Goal: Use online tool/utility: Use online tool/utility

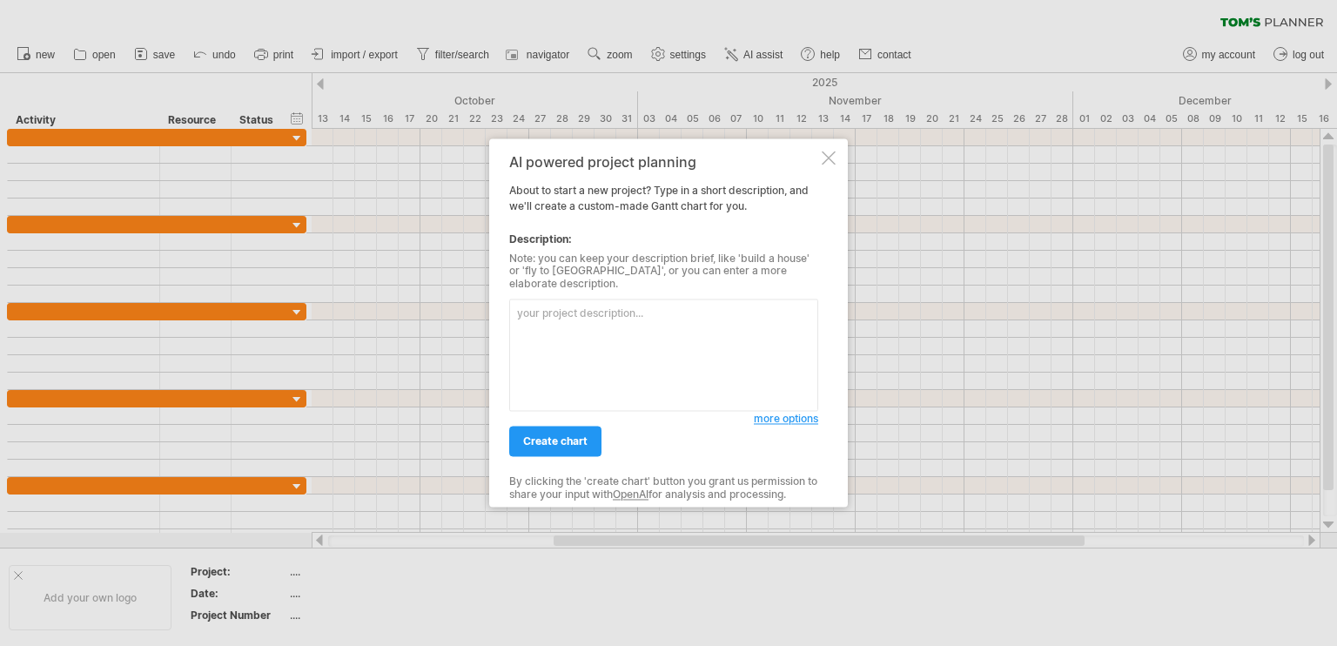
click at [634, 330] on textarea at bounding box center [663, 355] width 309 height 112
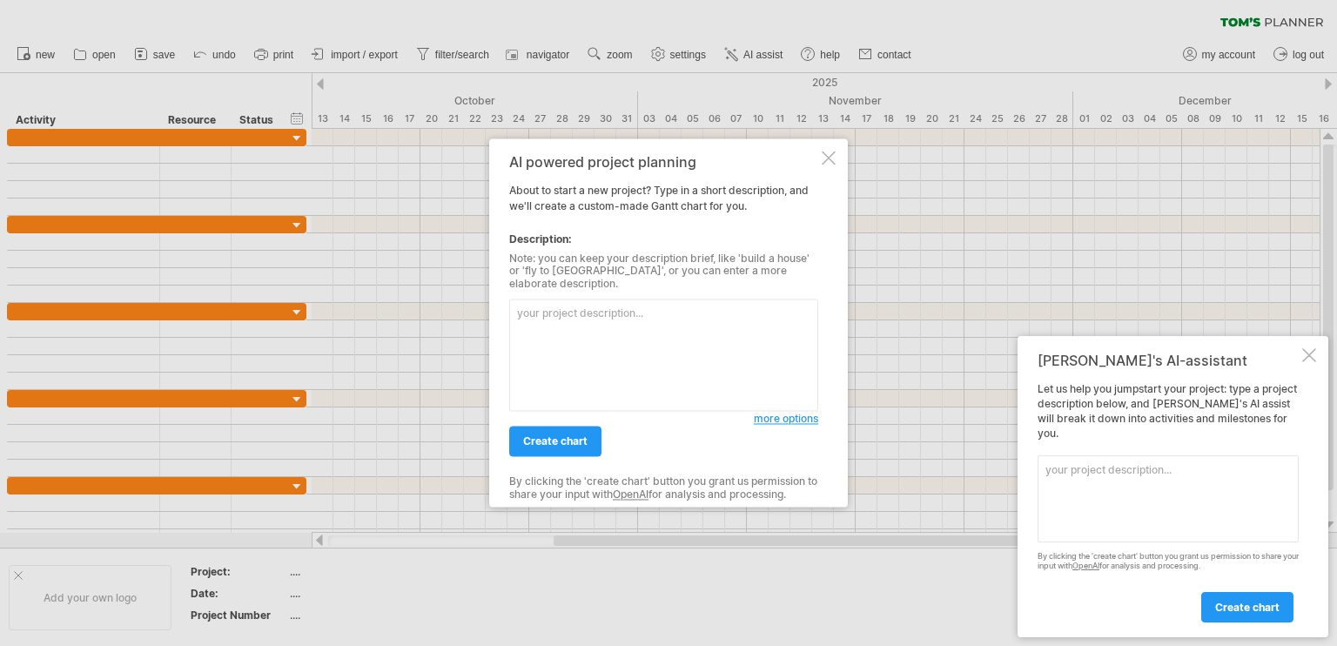
drag, startPoint x: 514, startPoint y: 167, endPoint x: 547, endPoint y: 194, distance: 42.0
click at [547, 192] on div "AI powered project planning About to start a new project? Type in a short descr…" at bounding box center [663, 322] width 309 height 337
drag, startPoint x: 511, startPoint y: 260, endPoint x: 687, endPoint y: 279, distance: 176.8
click at [684, 279] on div "Note: you can keep your description brief, like 'build a house' or 'fly to [GEO…" at bounding box center [663, 270] width 309 height 37
click at [734, 356] on textarea at bounding box center [663, 355] width 309 height 112
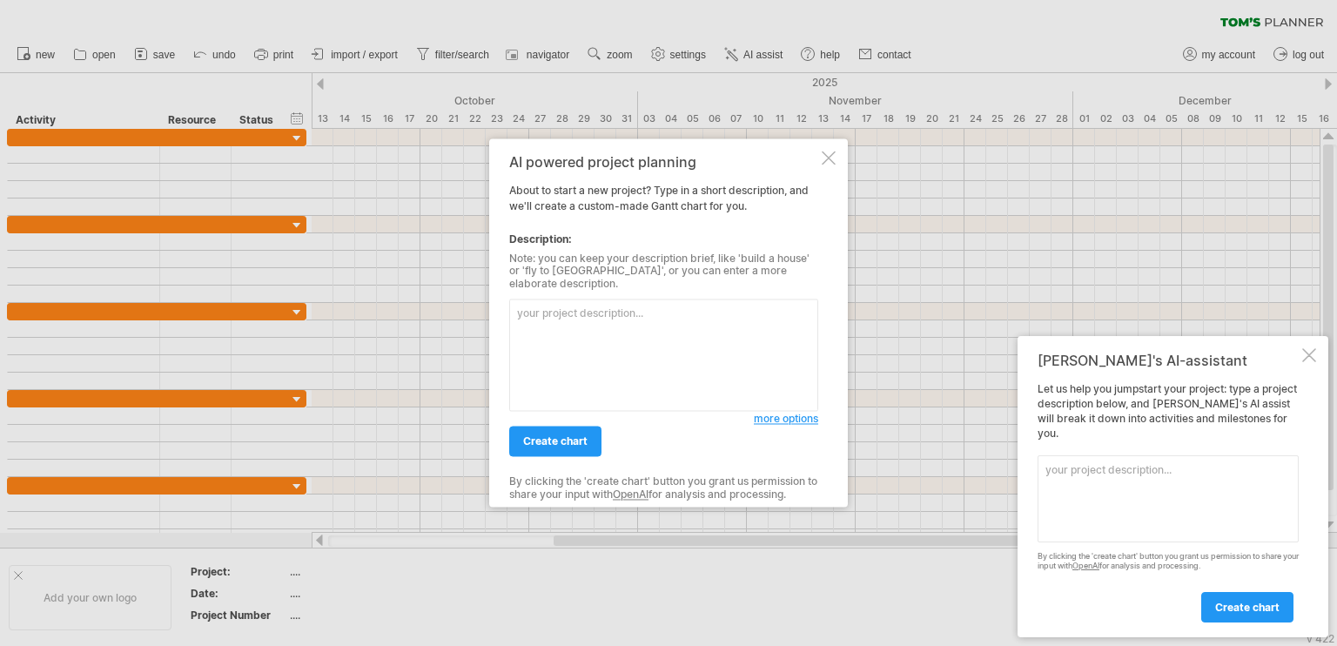
paste textarea "Create a 10-week [PERSON_NAME] chart for my university FYP-I project called "Di…"
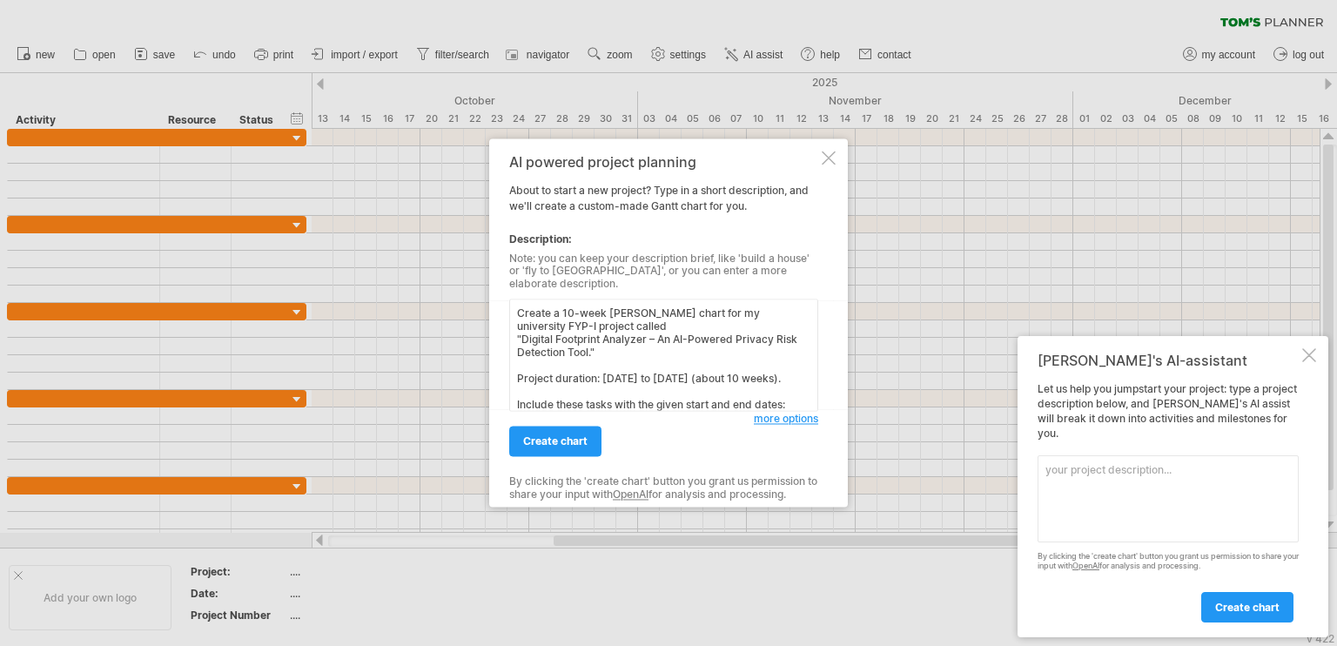
scroll to position [306, 0]
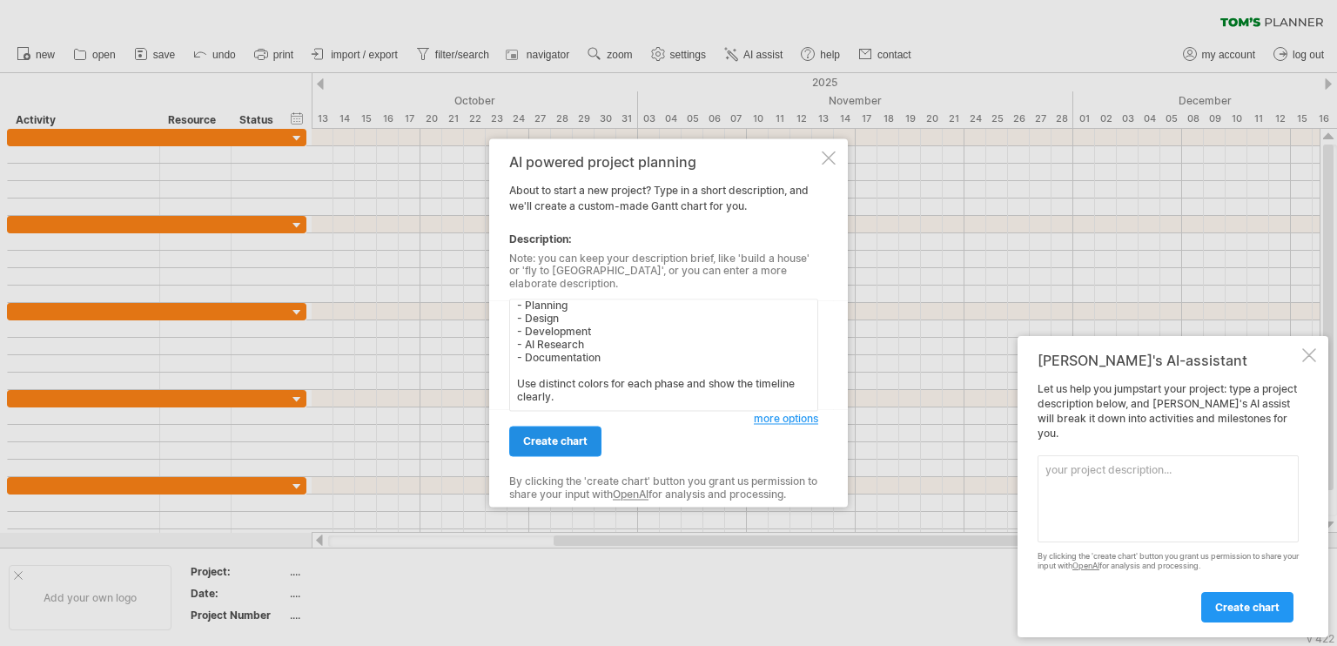
type textarea "Create a 10-week [PERSON_NAME] chart for my university FYP-I project called "Di…"
click at [573, 435] on span "create chart" at bounding box center [555, 441] width 64 height 13
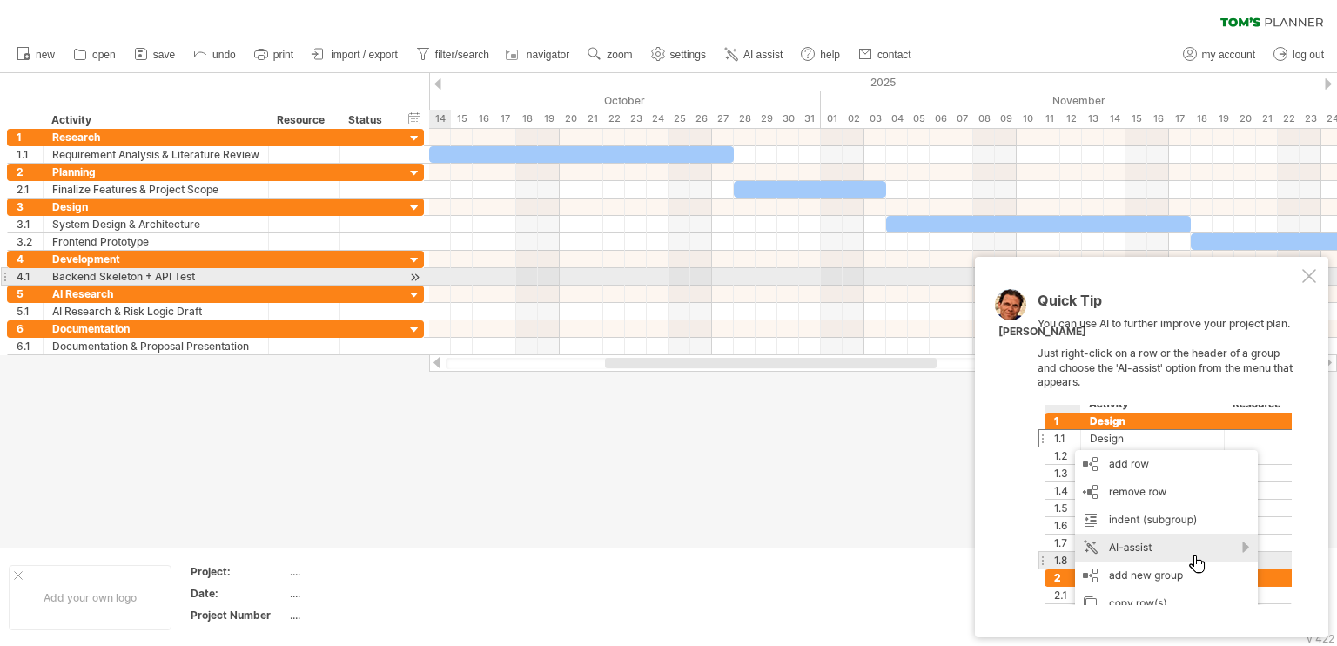
click at [1311, 275] on div at bounding box center [1309, 276] width 14 height 14
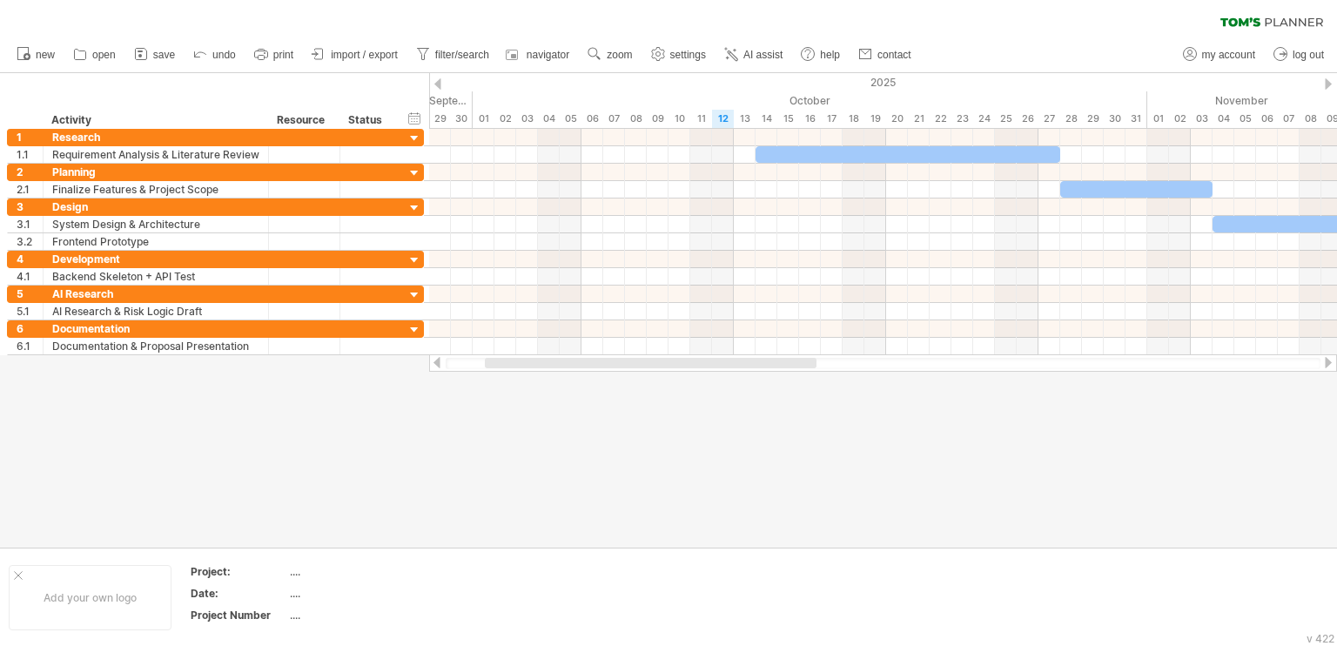
drag, startPoint x: 831, startPoint y: 367, endPoint x: 616, endPoint y: 391, distance: 216.2
click at [616, 391] on div "Trying to reach [DOMAIN_NAME] Connected again... 0% clear filter new 1" at bounding box center [668, 323] width 1337 height 646
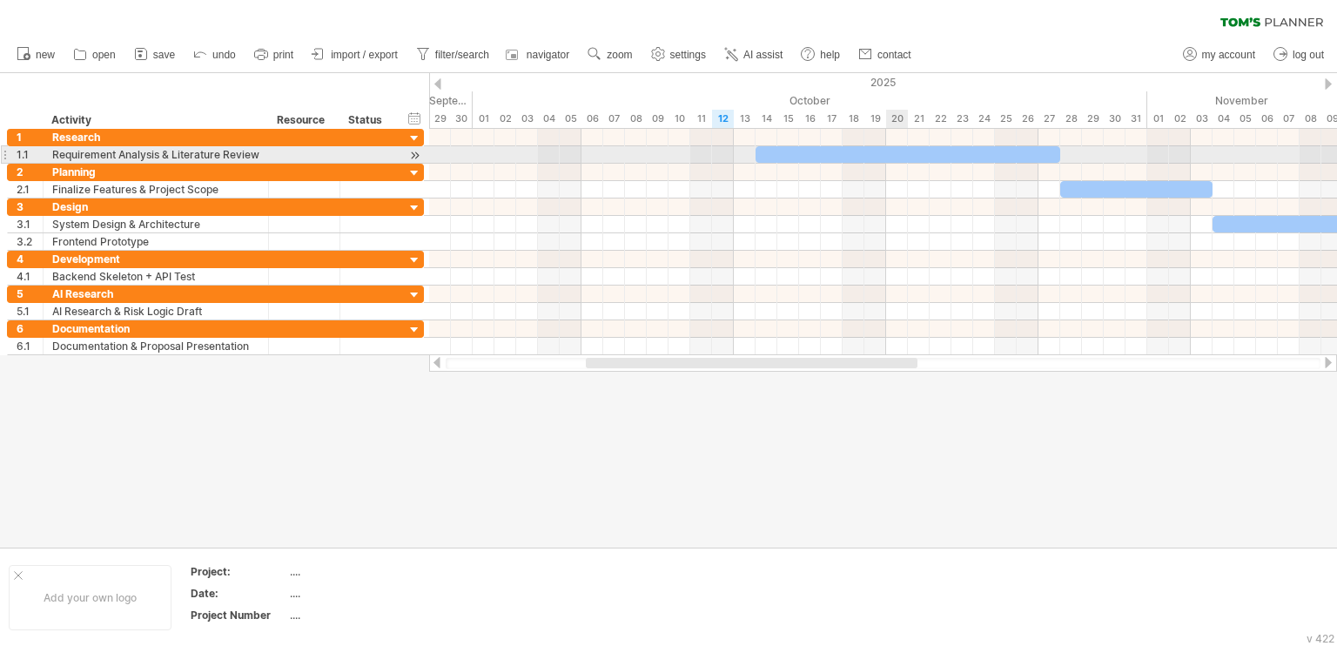
click at [900, 156] on div at bounding box center [907, 154] width 305 height 17
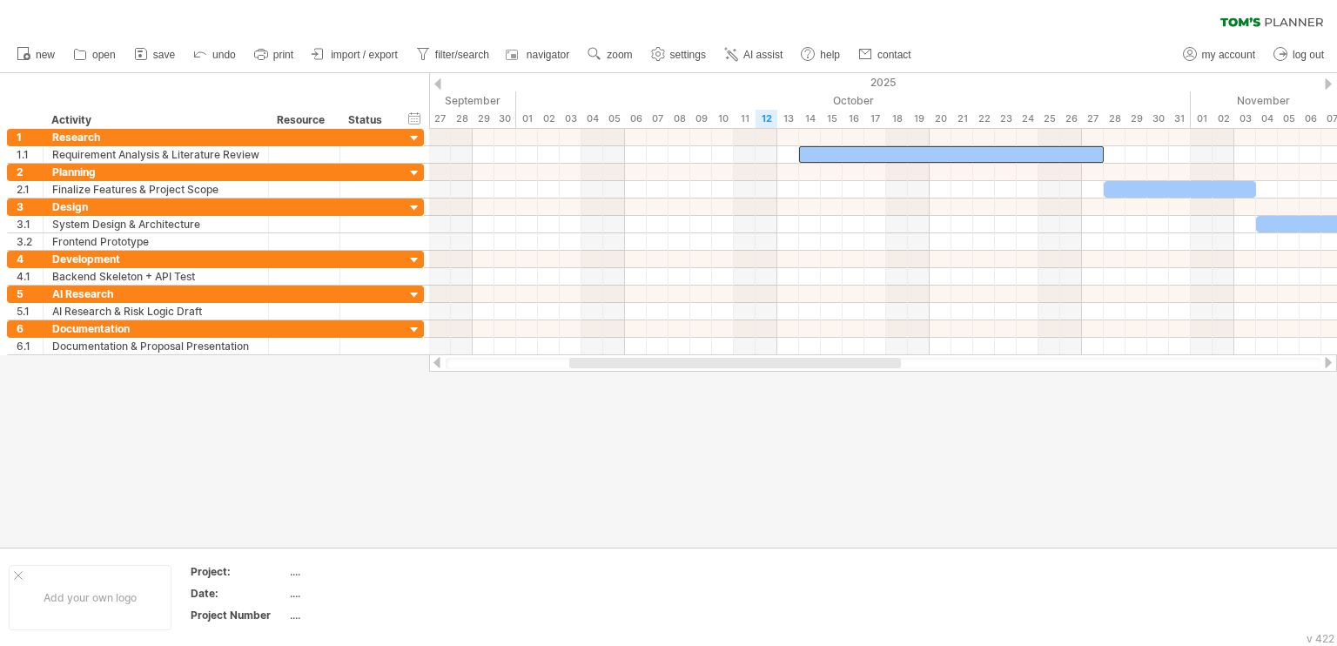
drag, startPoint x: 852, startPoint y: 364, endPoint x: 714, endPoint y: 379, distance: 139.2
click at [714, 379] on div "Trying to reach [DOMAIN_NAME] Connected again... 0% clear filter new 1" at bounding box center [668, 323] width 1337 height 646
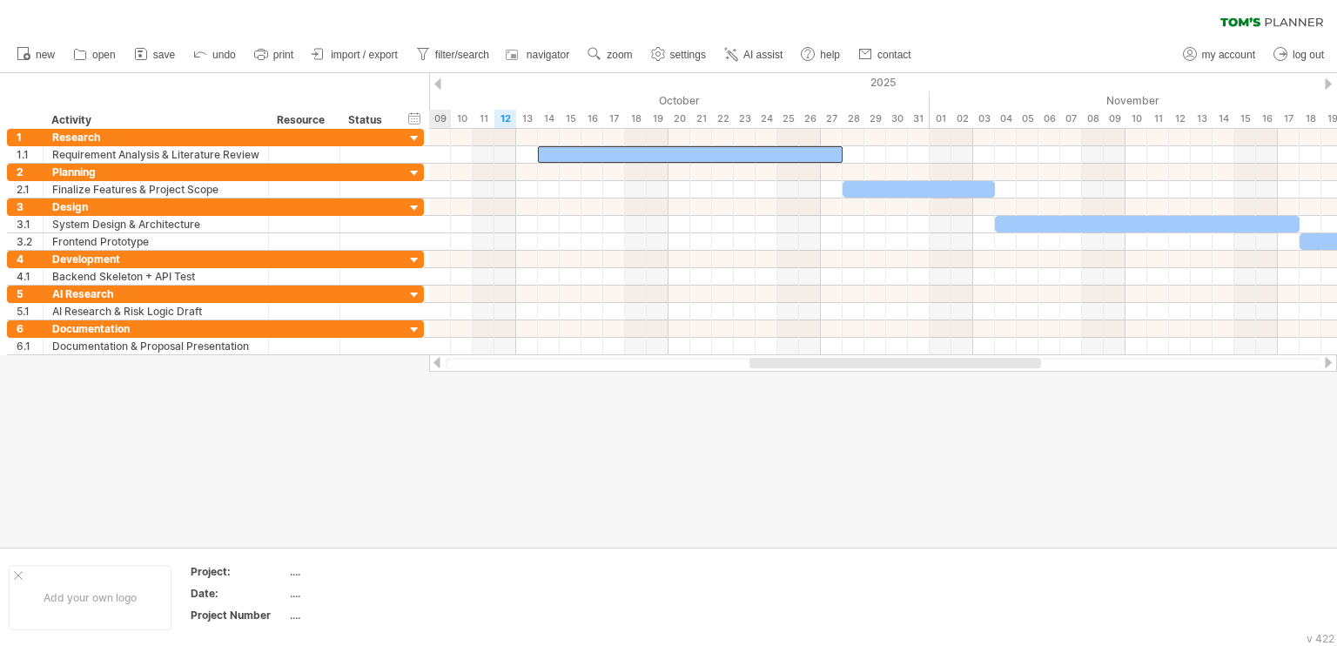
drag, startPoint x: 743, startPoint y: 361, endPoint x: 924, endPoint y: 367, distance: 181.1
click at [924, 367] on div at bounding box center [895, 363] width 292 height 10
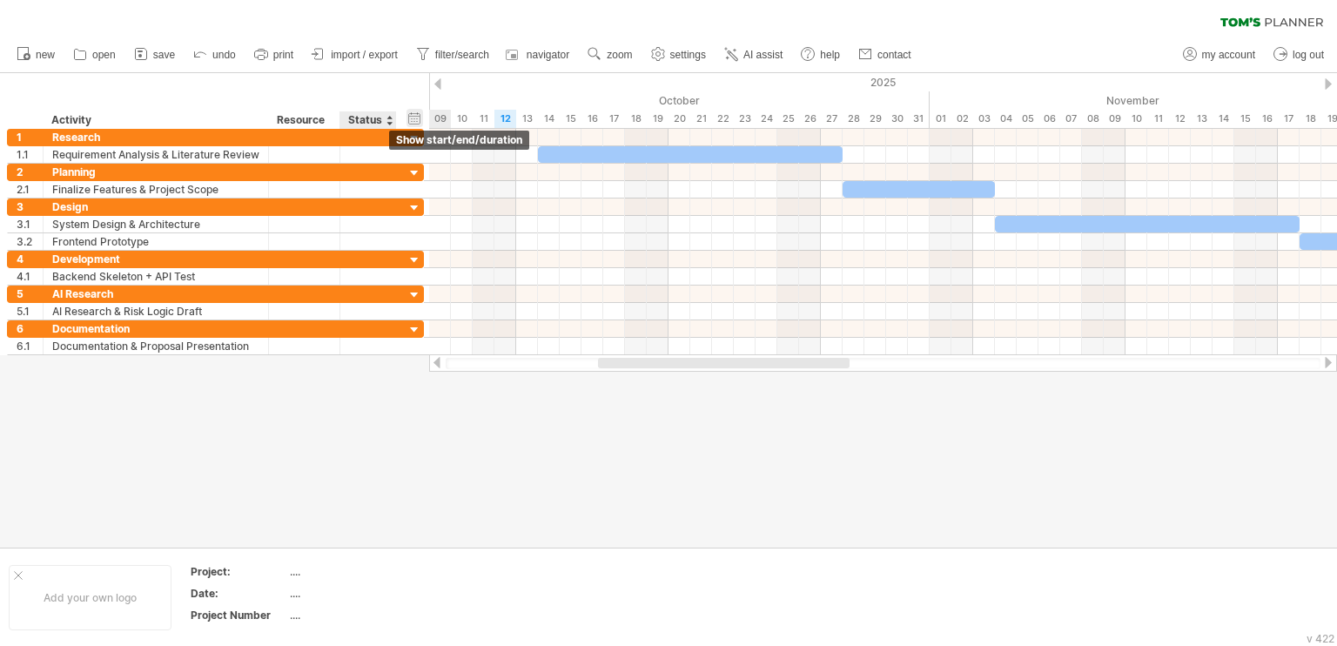
click at [411, 117] on div "hide start/end/duration show start/end/duration" at bounding box center [414, 118] width 17 height 18
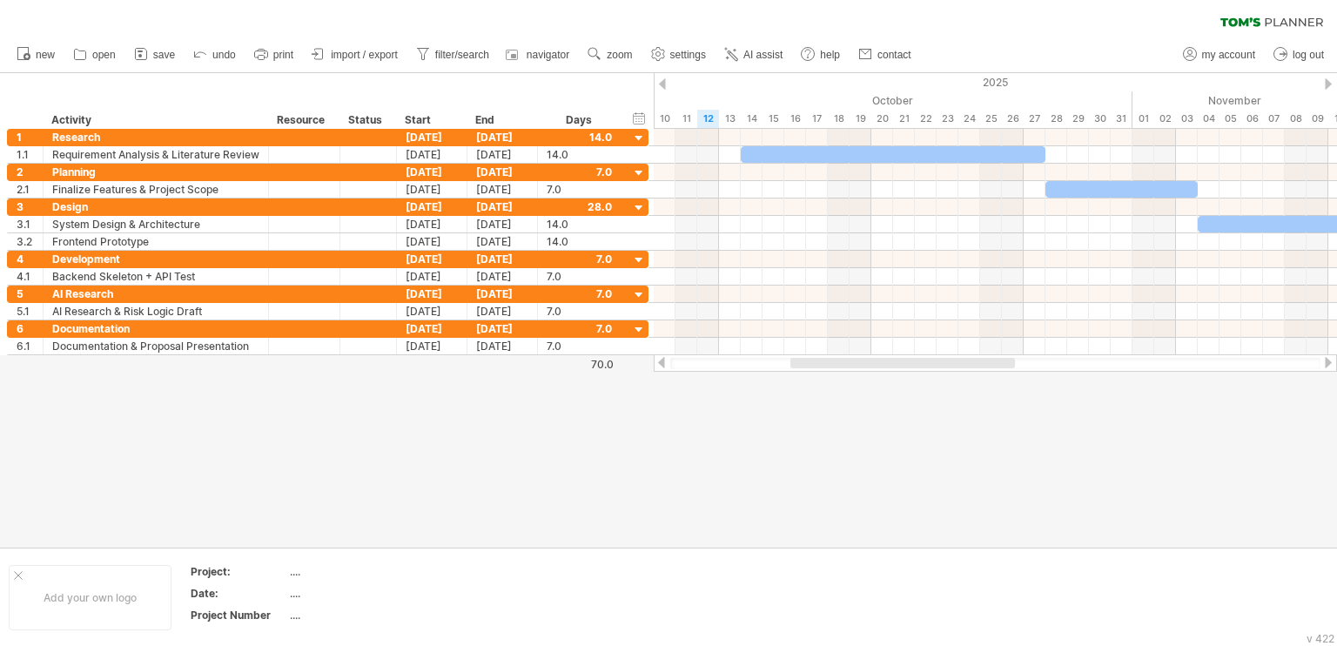
click at [839, 366] on div at bounding box center [902, 363] width 225 height 10
click at [349, 54] on span "import / export" at bounding box center [364, 55] width 67 height 12
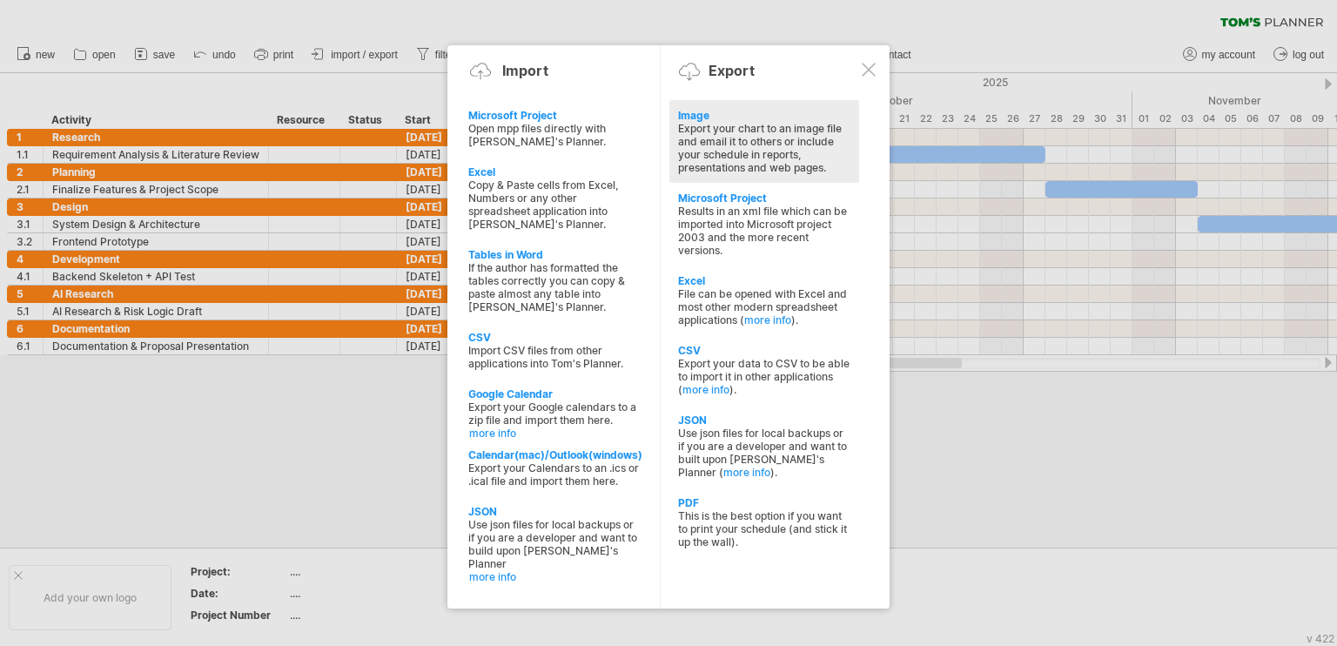
click at [794, 143] on div "Export your chart to an image file and email it to others or include your sched…" at bounding box center [764, 148] width 172 height 52
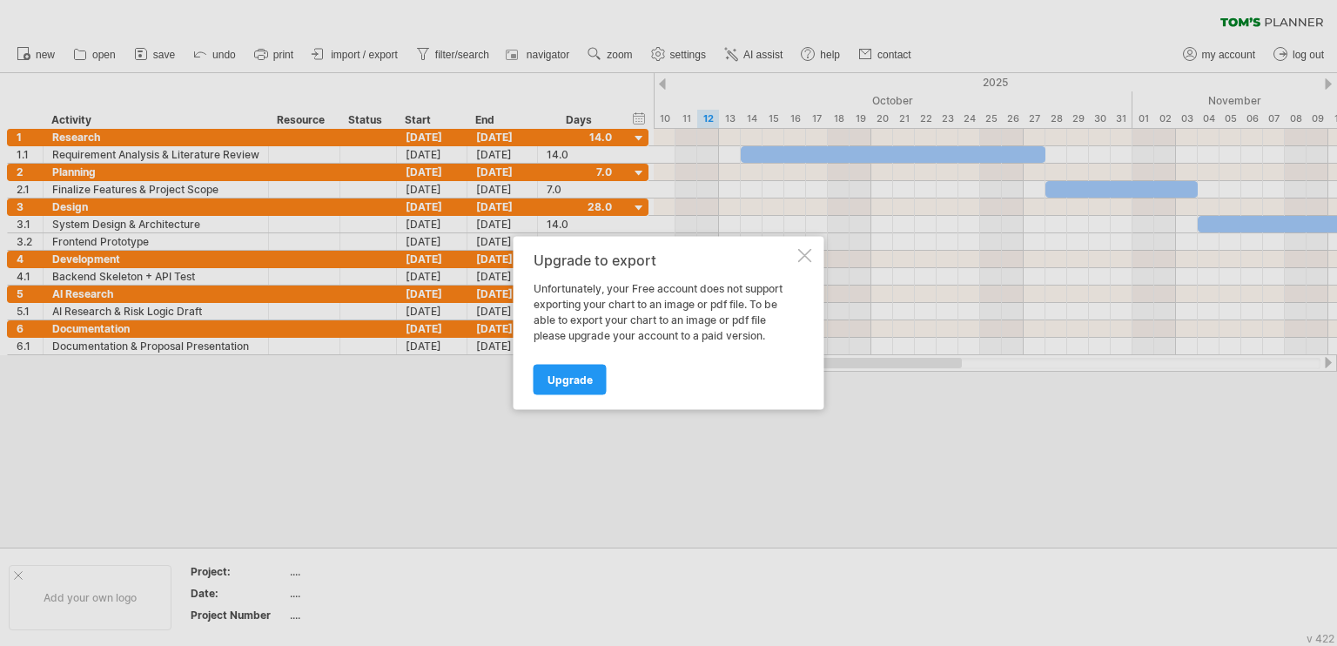
click at [800, 257] on div at bounding box center [805, 256] width 14 height 14
